Goal: Contribute content: Add original content to the website for others to see

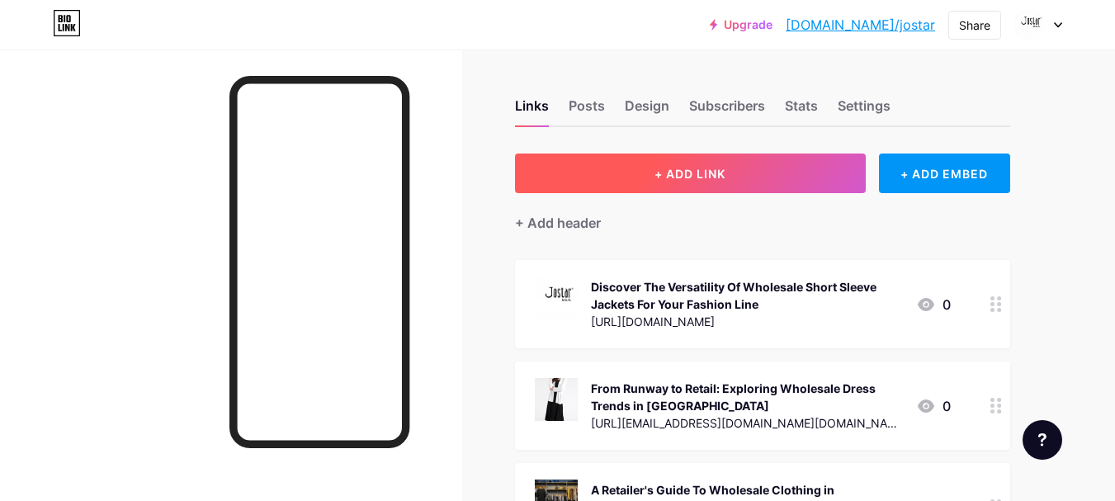
click at [704, 181] on button "+ ADD LINK" at bounding box center [690, 173] width 351 height 40
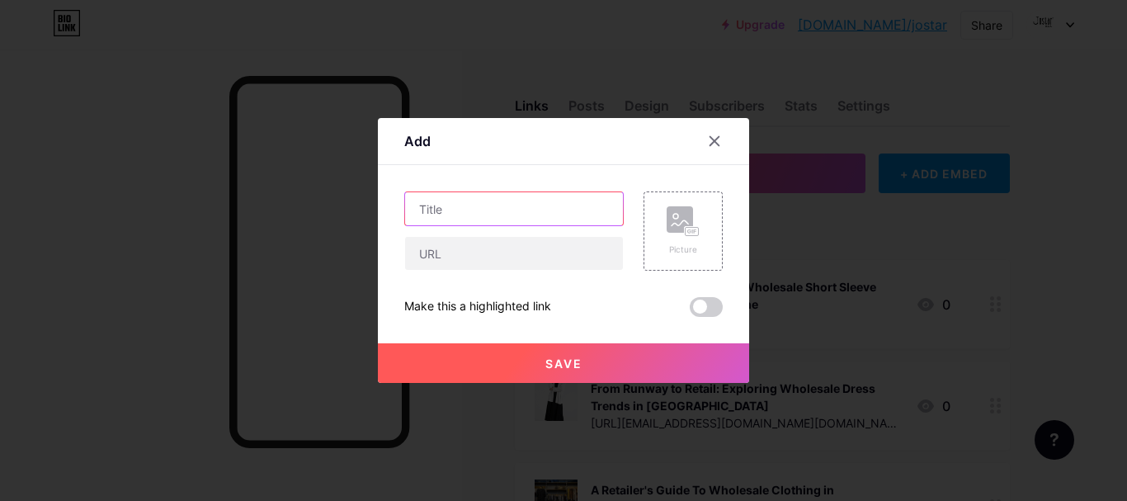
click at [497, 214] on input "text" at bounding box center [514, 208] width 218 height 33
click at [439, 206] on input "text" at bounding box center [514, 208] width 218 height 33
paste input "How Wholesale Plus Size Dresses Support Inclusive Fashion in the [GEOGRAPHIC_DA…"
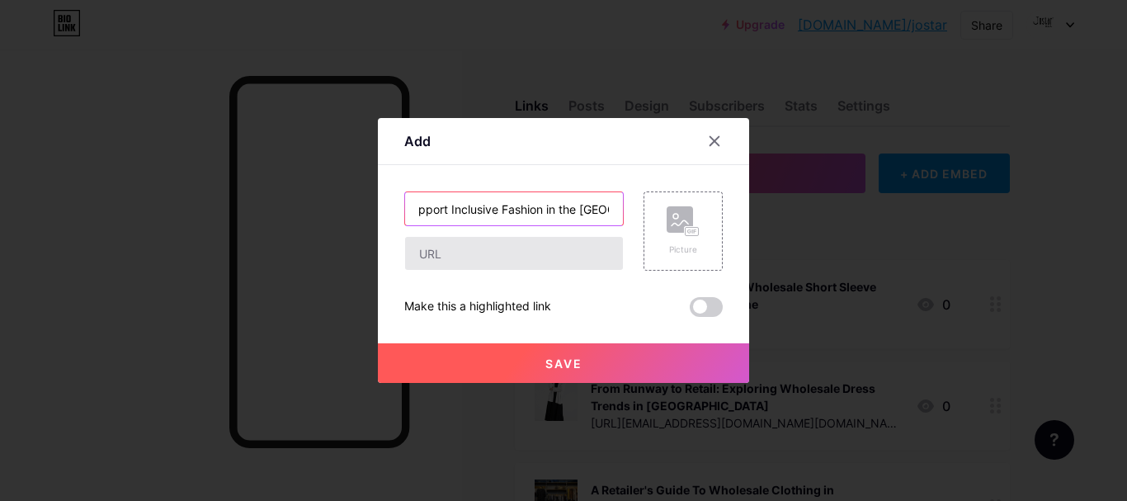
type input "How Wholesale Plus Size Dresses Support Inclusive Fashion in the [GEOGRAPHIC_DA…"
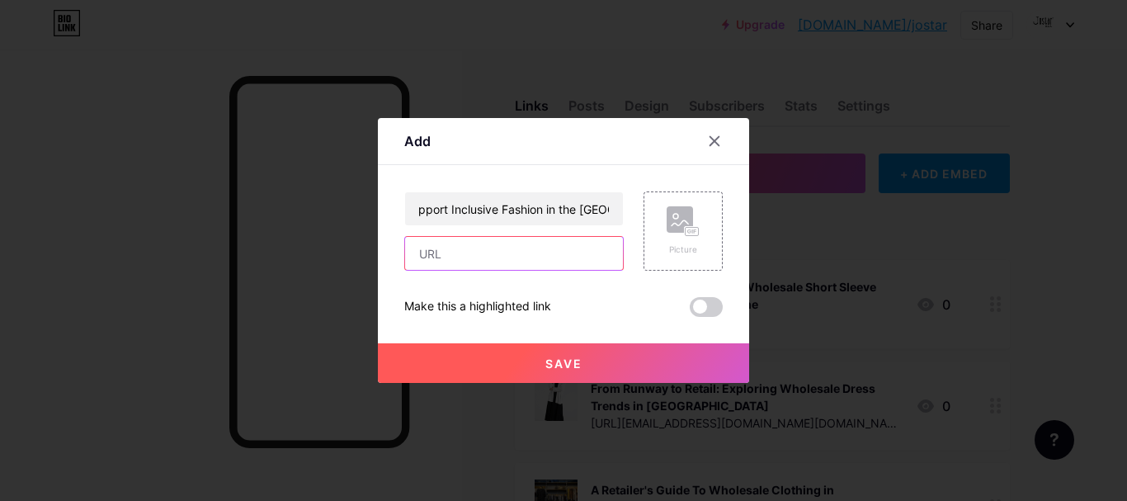
scroll to position [0, 0]
click at [443, 253] on input "text" at bounding box center [514, 253] width 218 height 33
paste input "[URL][DOMAIN_NAME]"
type input "[URL][DOMAIN_NAME]"
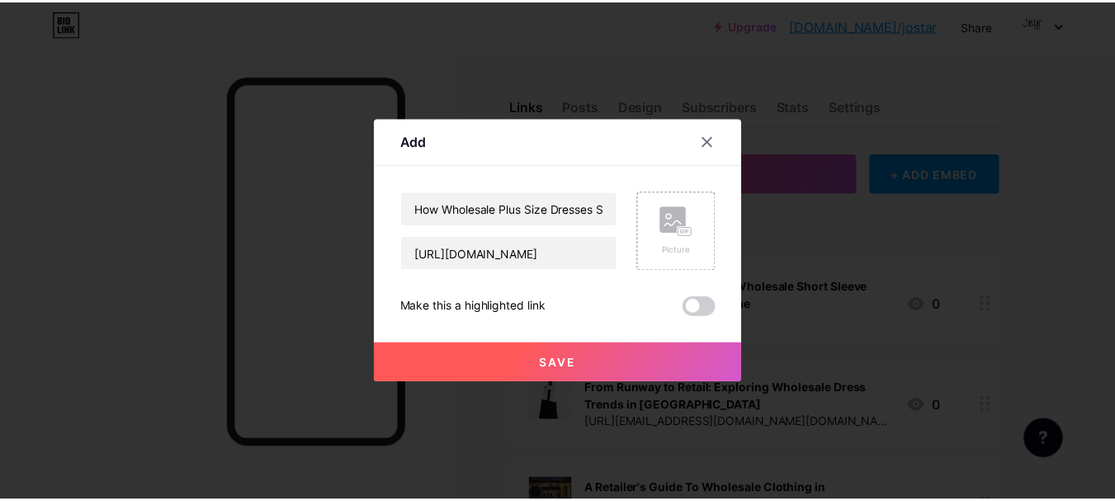
scroll to position [0, 0]
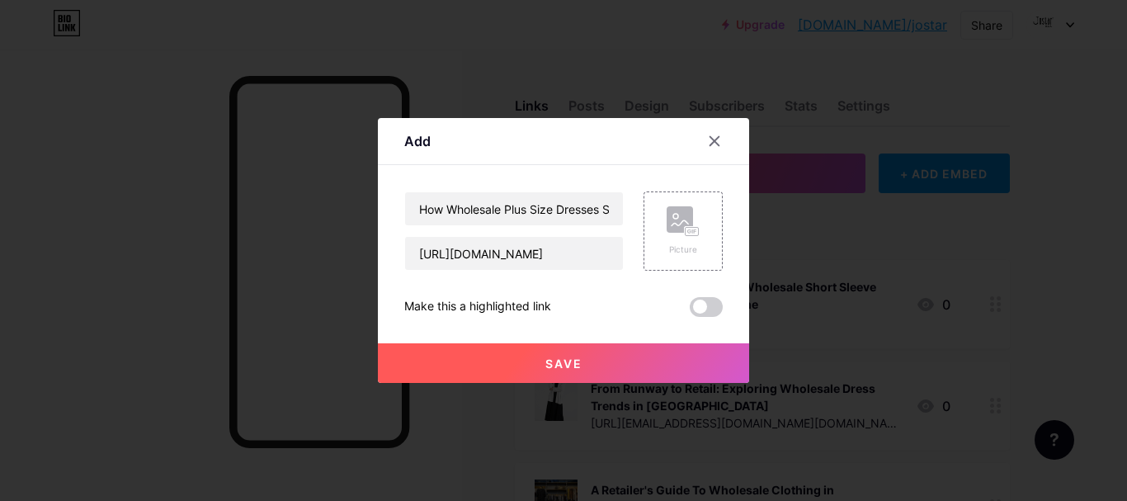
click at [510, 366] on button "Save" at bounding box center [563, 363] width 371 height 40
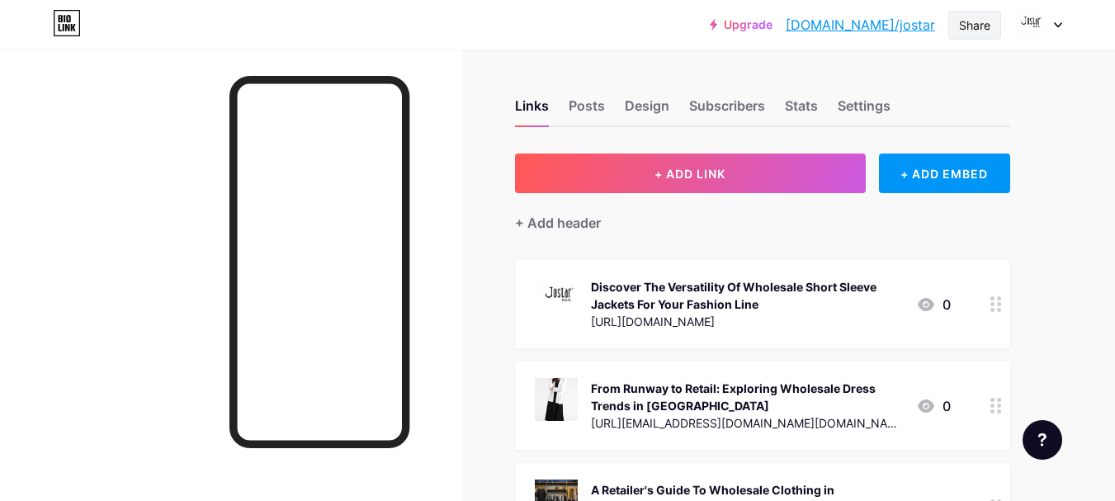
click at [964, 14] on div "Share" at bounding box center [974, 25] width 53 height 29
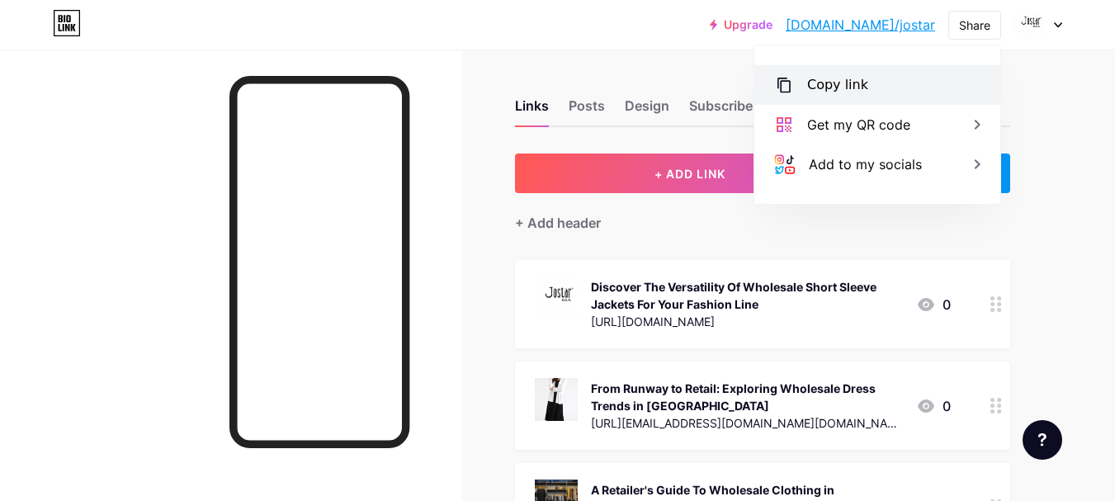
click at [821, 75] on div "Copy link" at bounding box center [837, 85] width 61 height 20
